Goal: Task Accomplishment & Management: Use online tool/utility

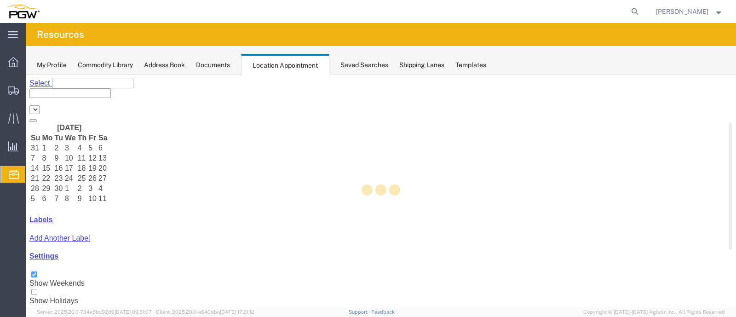
select select "28253"
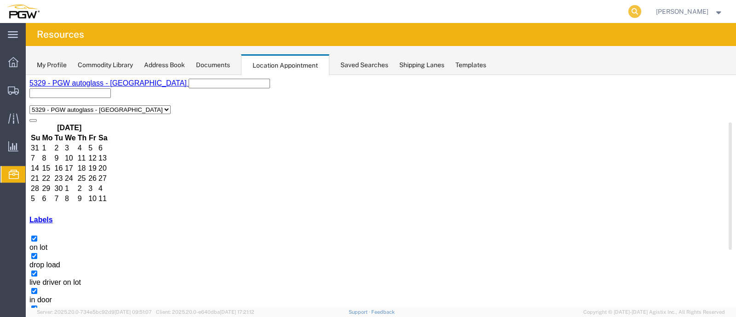
click at [641, 6] on icon at bounding box center [634, 11] width 13 height 13
type input "56936153"
click at [641, 6] on icon at bounding box center [634, 11] width 13 height 13
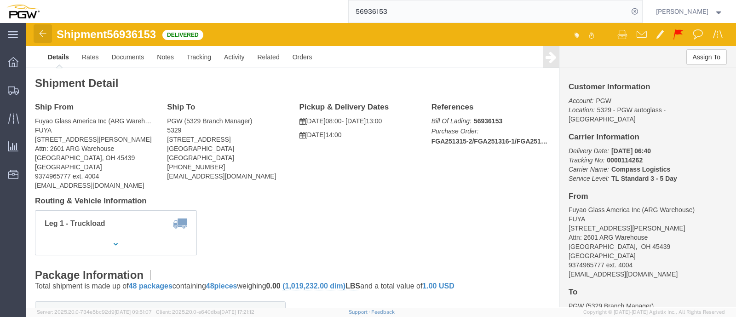
click img
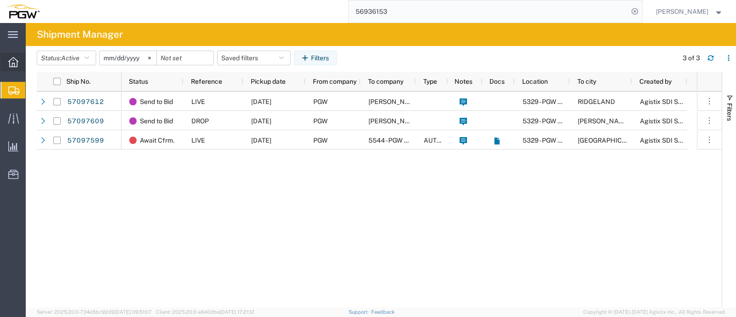
click at [9, 62] on icon at bounding box center [13, 62] width 10 height 10
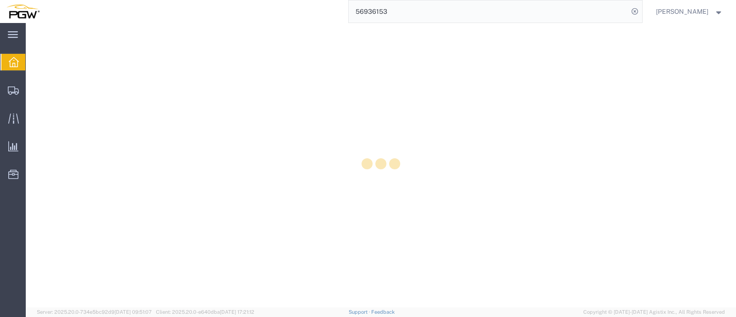
drag, startPoint x: 6, startPoint y: 83, endPoint x: 73, endPoint y: 94, distance: 68.1
click at [6, 83] on div at bounding box center [13, 90] width 26 height 18
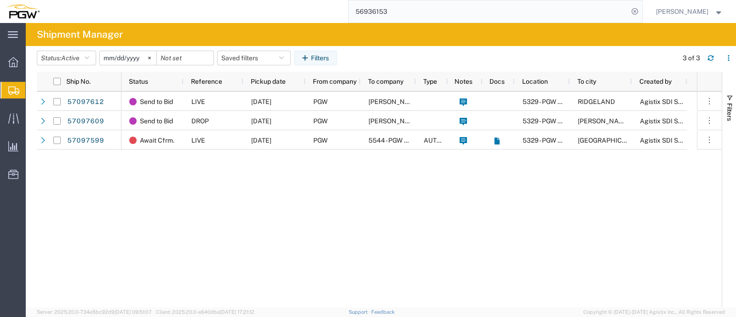
click at [0, 0] on span "Shipment Manager" at bounding box center [0, 0] width 0 height 0
click at [0, 0] on span "Location Appointment" at bounding box center [0, 0] width 0 height 0
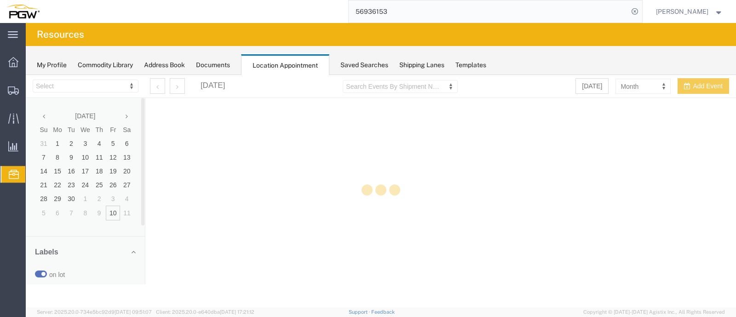
select select "28253"
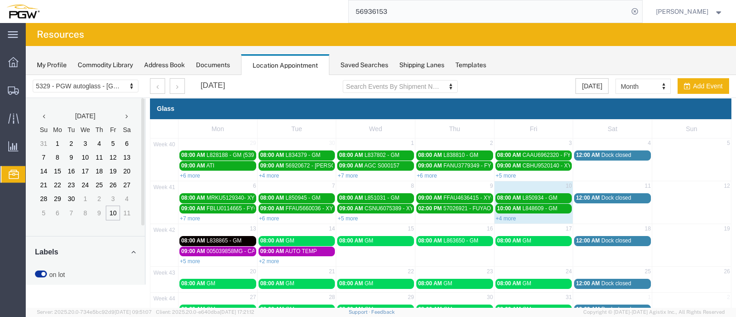
click at [352, 171] on div "+7 more" at bounding box center [375, 175] width 79 height 9
click at [345, 176] on link "+7 more" at bounding box center [348, 176] width 20 height 6
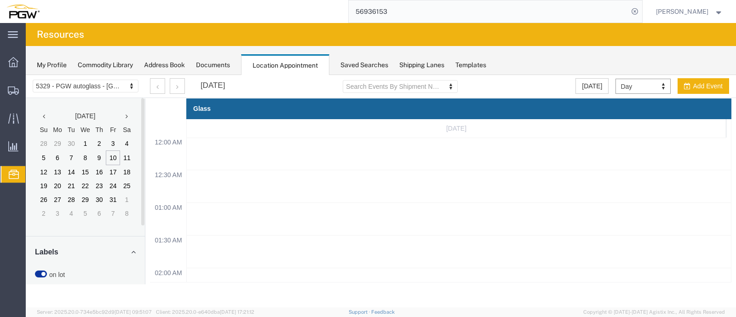
scroll to position [391, 0]
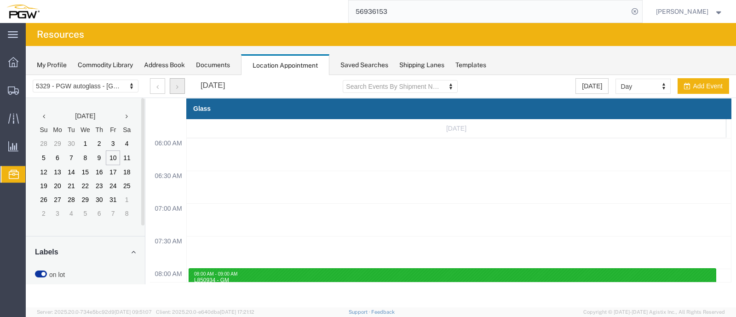
click at [173, 87] on button "button" at bounding box center [177, 86] width 15 height 16
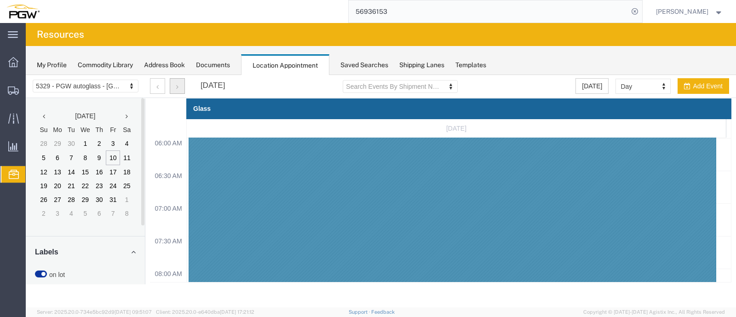
click at [173, 87] on button "button" at bounding box center [177, 86] width 15 height 16
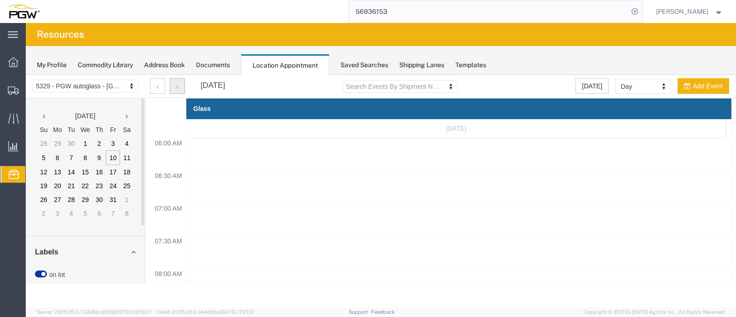
click at [173, 87] on button "button" at bounding box center [177, 86] width 15 height 16
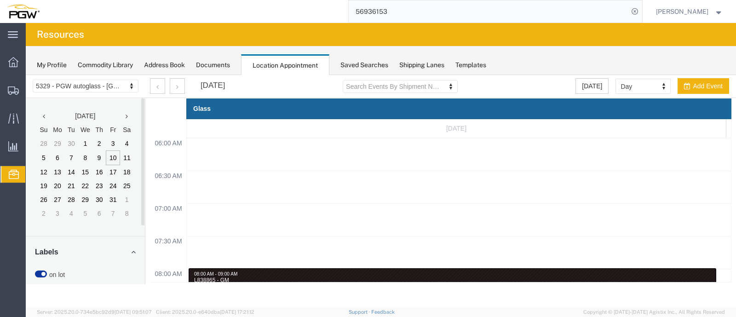
scroll to position [469, 0]
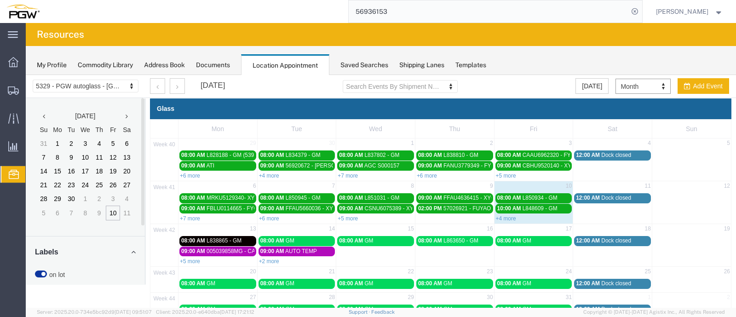
type input "W"
